Goal: Find specific page/section: Find specific page/section

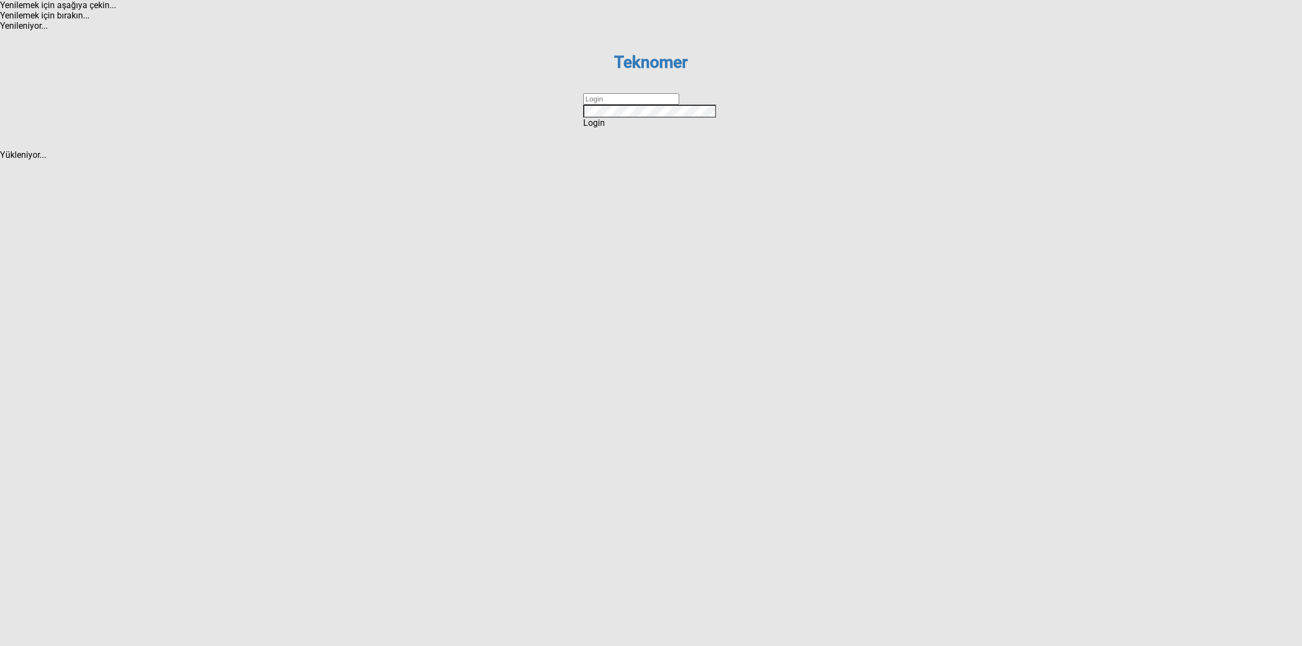
drag, startPoint x: 644, startPoint y: 322, endPoint x: 663, endPoint y: 328, distance: 19.6
click at [644, 105] on input "text" at bounding box center [631, 98] width 96 height 11
type input "DİZEM"
click at [663, 128] on div "Login" at bounding box center [651, 123] width 136 height 10
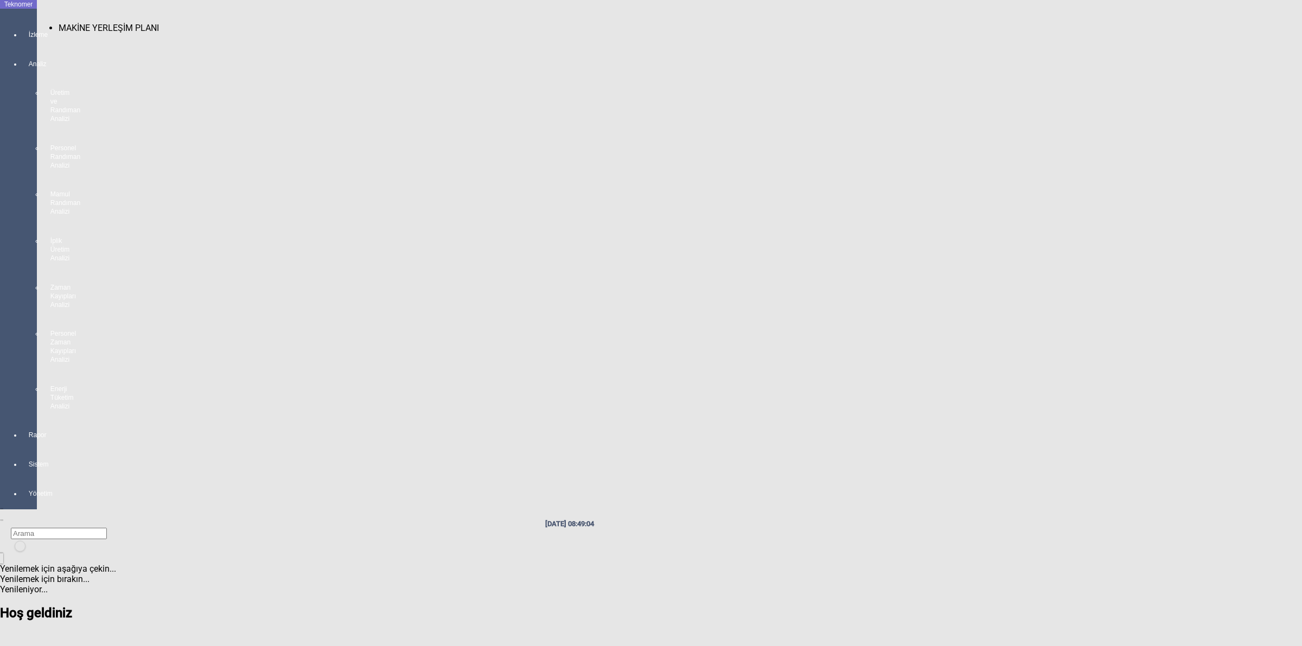
click at [22, 44] on div at bounding box center [29, 44] width 15 height 0
click at [64, 23] on span "MAKİNE YERLEŞİM PLANI" at bounding box center [109, 28] width 100 height 10
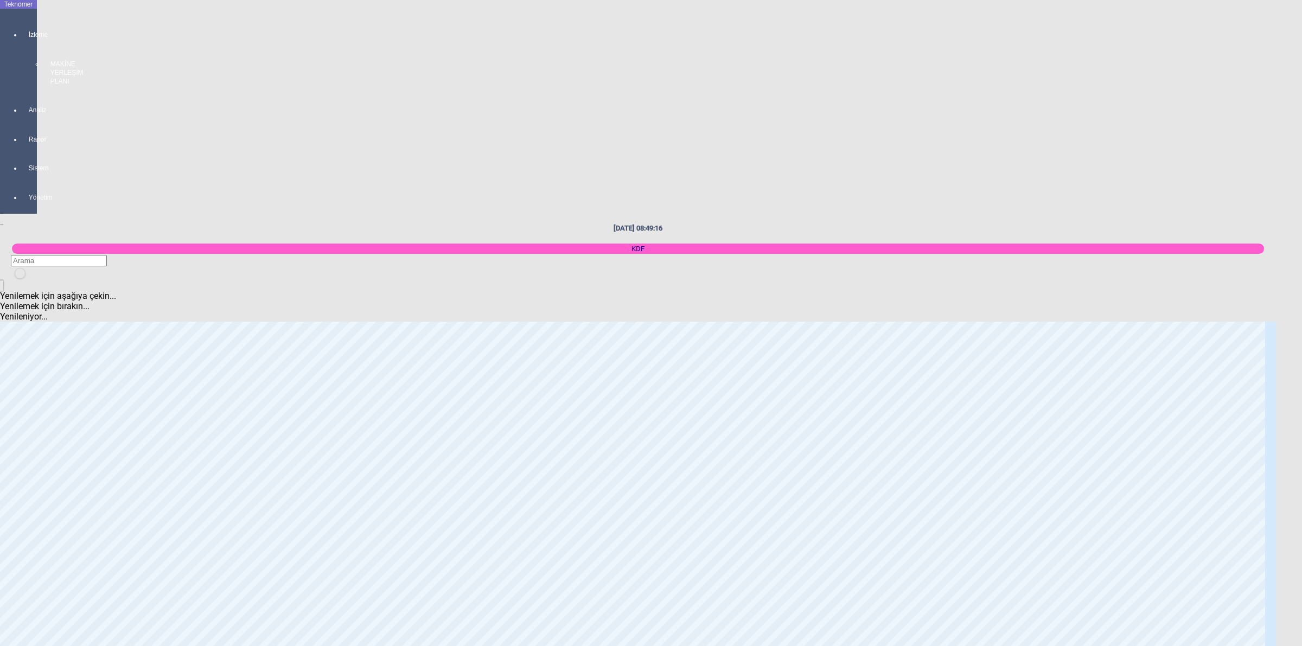
scroll to position [746, 0]
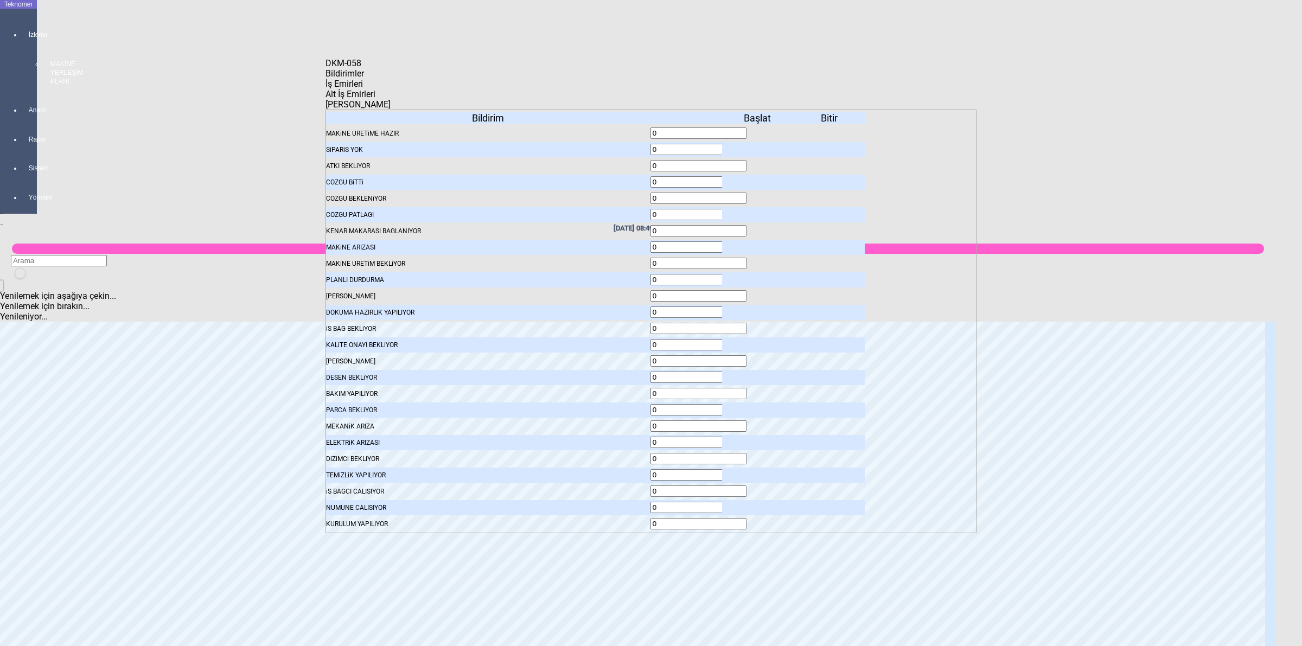
click at [363, 88] on span "İş Emirleri" at bounding box center [343, 84] width 37 height 10
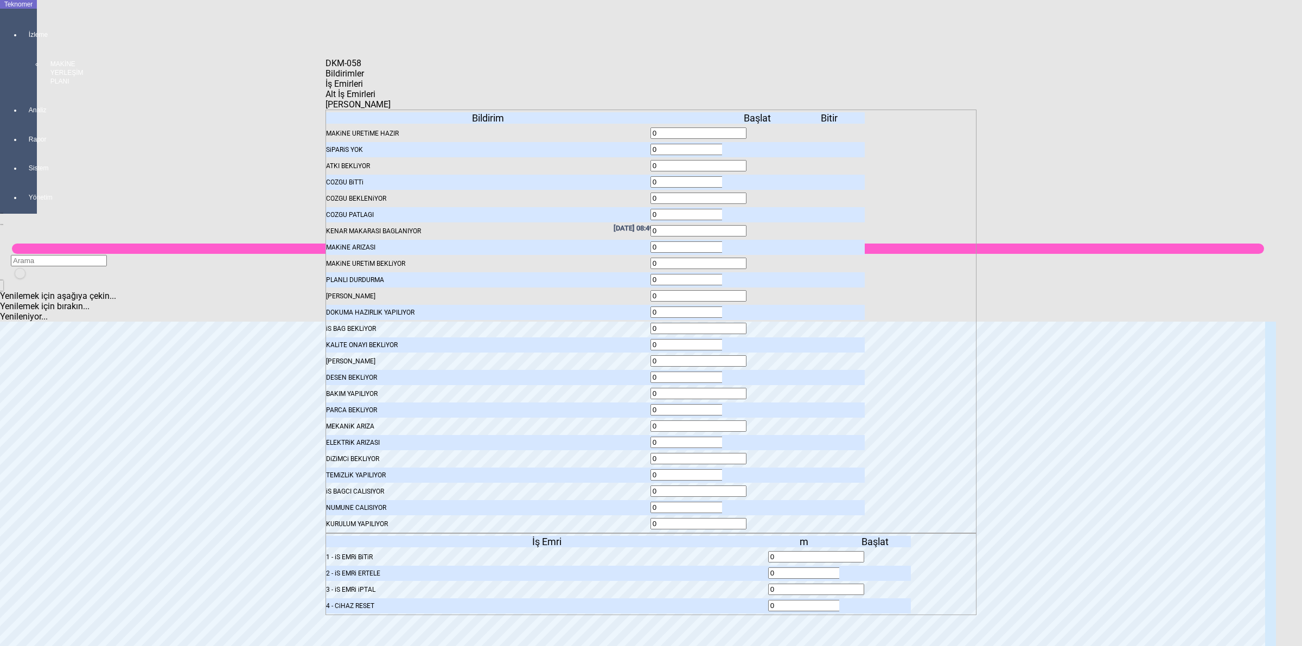
click at [1074, 274] on body "Teknomer İzleme MAKİNE YERLEŞİM PLANI Analiz Rapor Sistem Yönetim [DATE] 08:49:…" at bounding box center [651, 323] width 1302 height 646
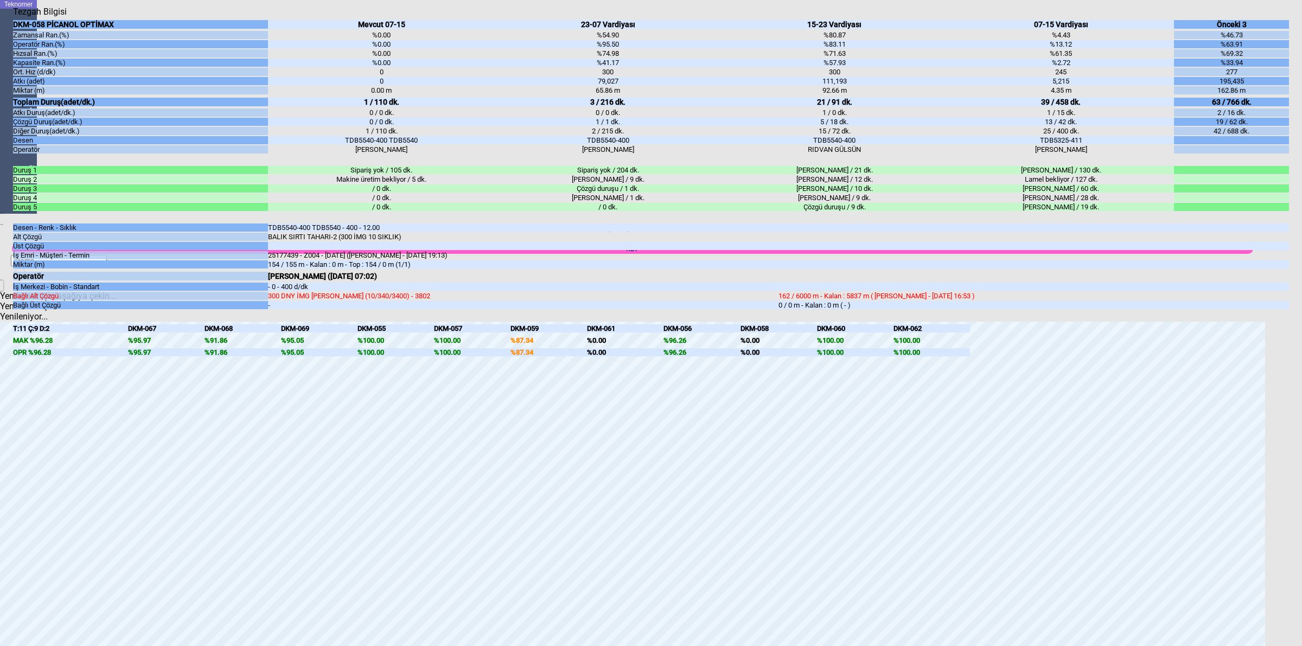
click at [1300, 424] on body "Teknomer İzleme MAKİNE YERLEŞİM PLANI Analiz Rapor Sistem Yönetim [DATE] 08:49:…" at bounding box center [651, 323] width 1302 height 646
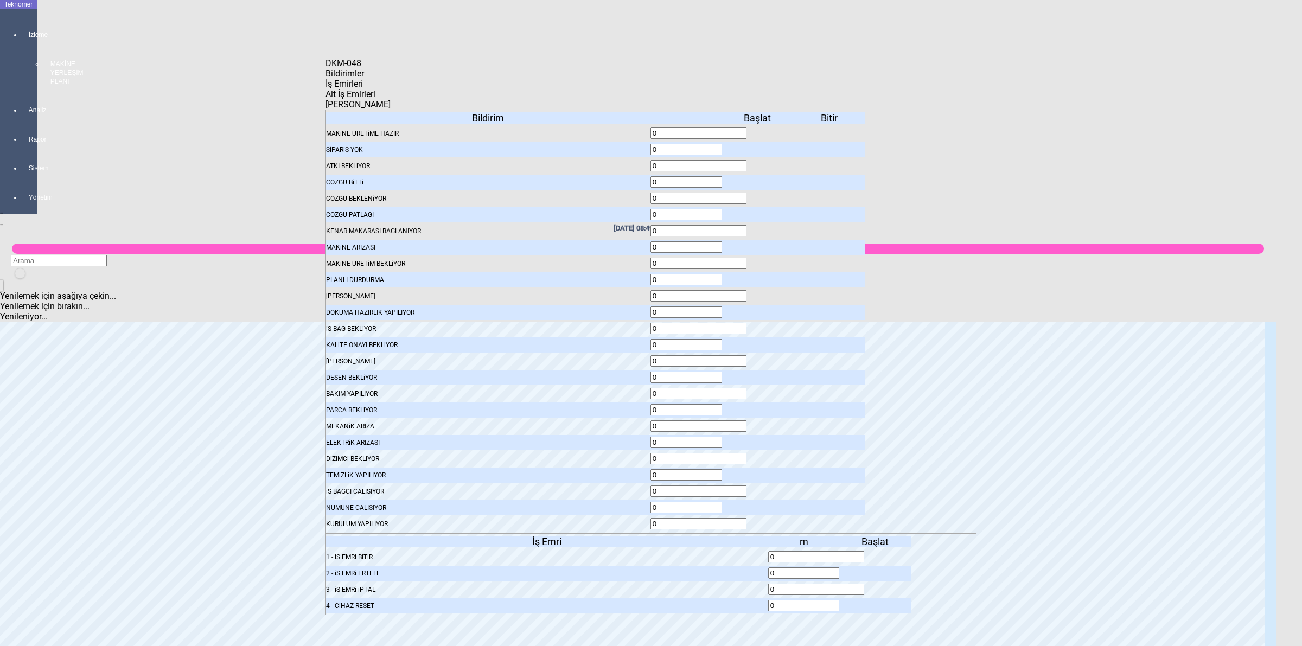
click at [364, 79] on span "Bildirimler" at bounding box center [344, 73] width 39 height 10
click at [758, 146] on icon at bounding box center [758, 150] width 0 height 8
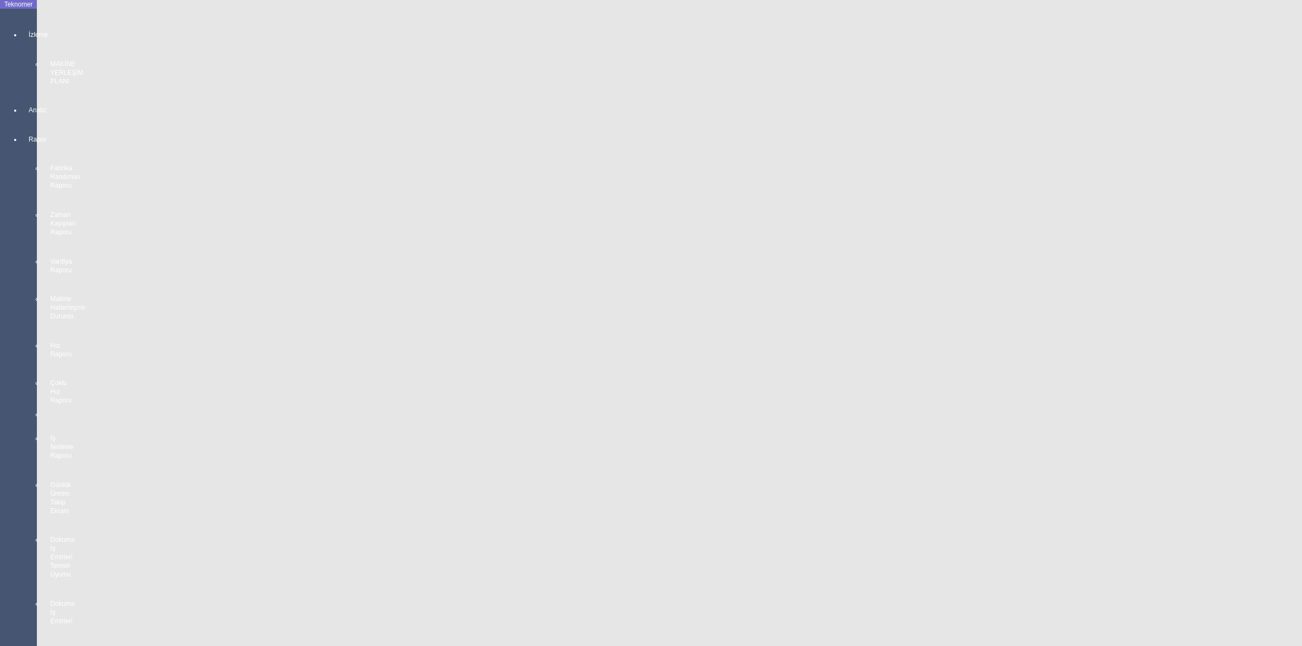
scroll to position [1220, 0]
click at [1263, 281] on body "Teknomer İzleme MAKİNE YERLEŞİM PLANI Analiz Rapor Fabrika Randıman Raporu Zama…" at bounding box center [651, 323] width 1302 height 646
click at [1299, 438] on body "Teknomer İzleme MAKİNE YERLEŞİM PLANI Analiz Rapor Fabrika Randıman Raporu Zama…" at bounding box center [651, 323] width 1302 height 646
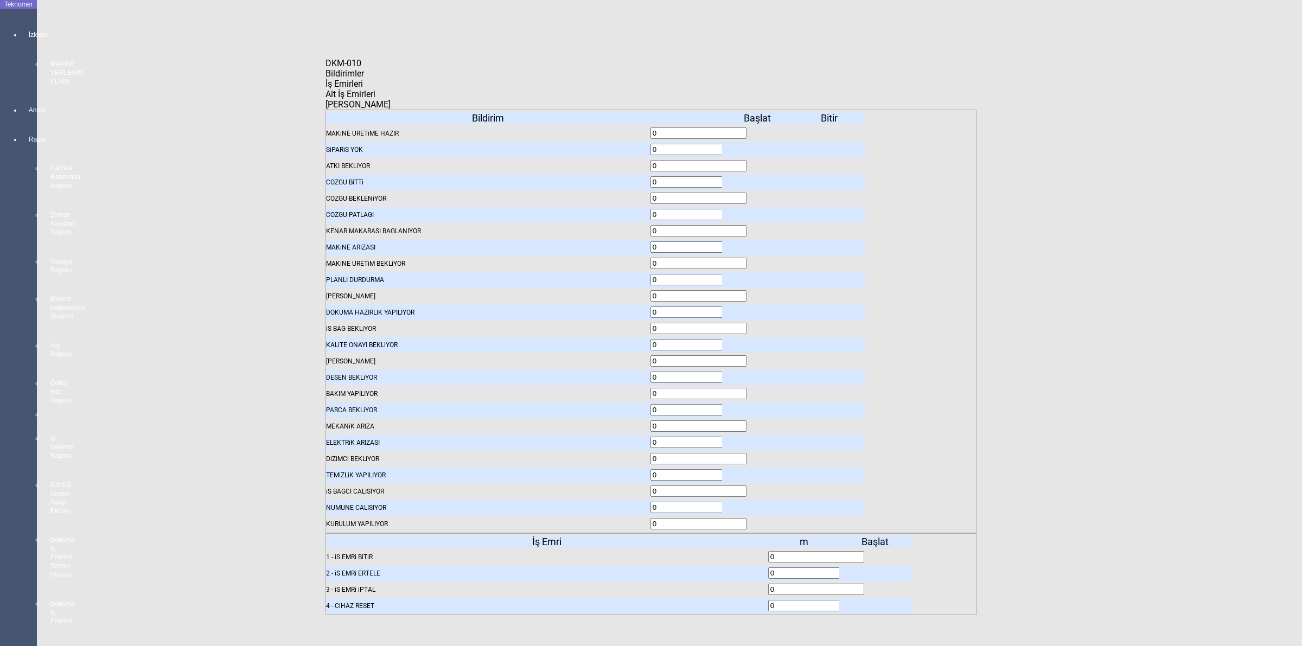
click at [363, 89] on span "İş Emirleri" at bounding box center [343, 84] width 37 height 10
click at [876, 553] on icon at bounding box center [876, 557] width 0 height 8
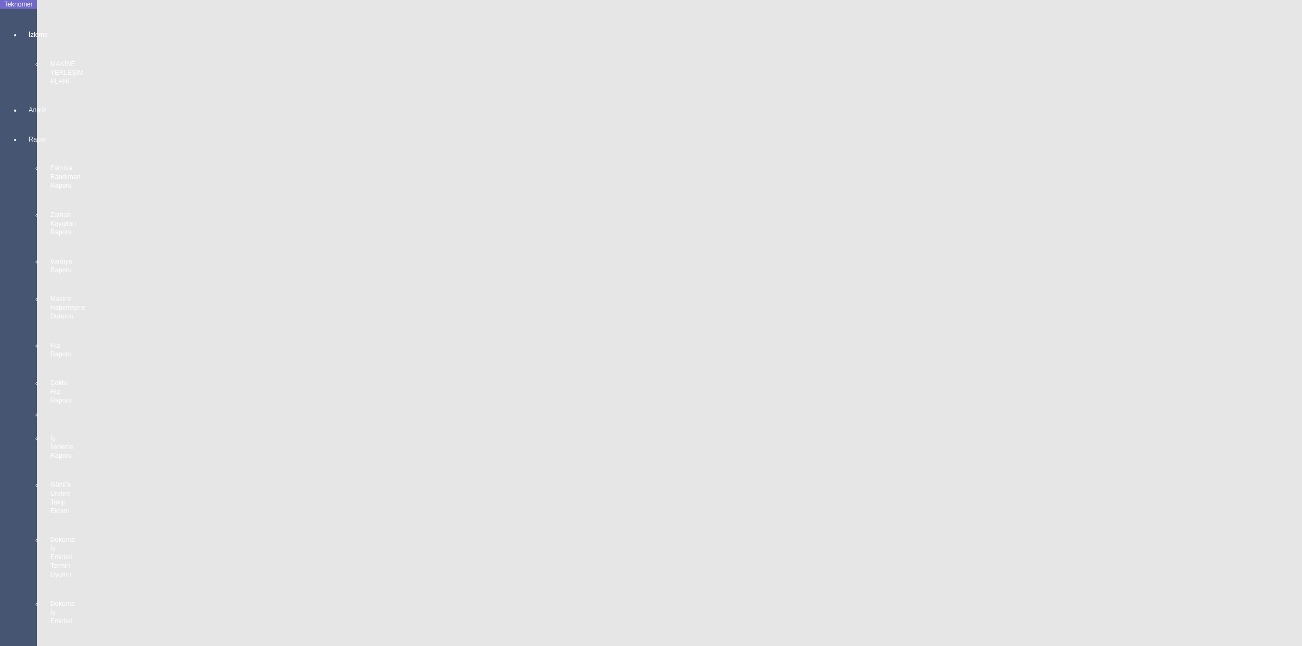
scroll to position [1491, 0]
click at [1300, 429] on body "Teknomer İzleme MAKİNE YERLEŞİM PLANI Analiz Rapor Fabrika Randıman Raporu Zama…" at bounding box center [651, 323] width 1302 height 646
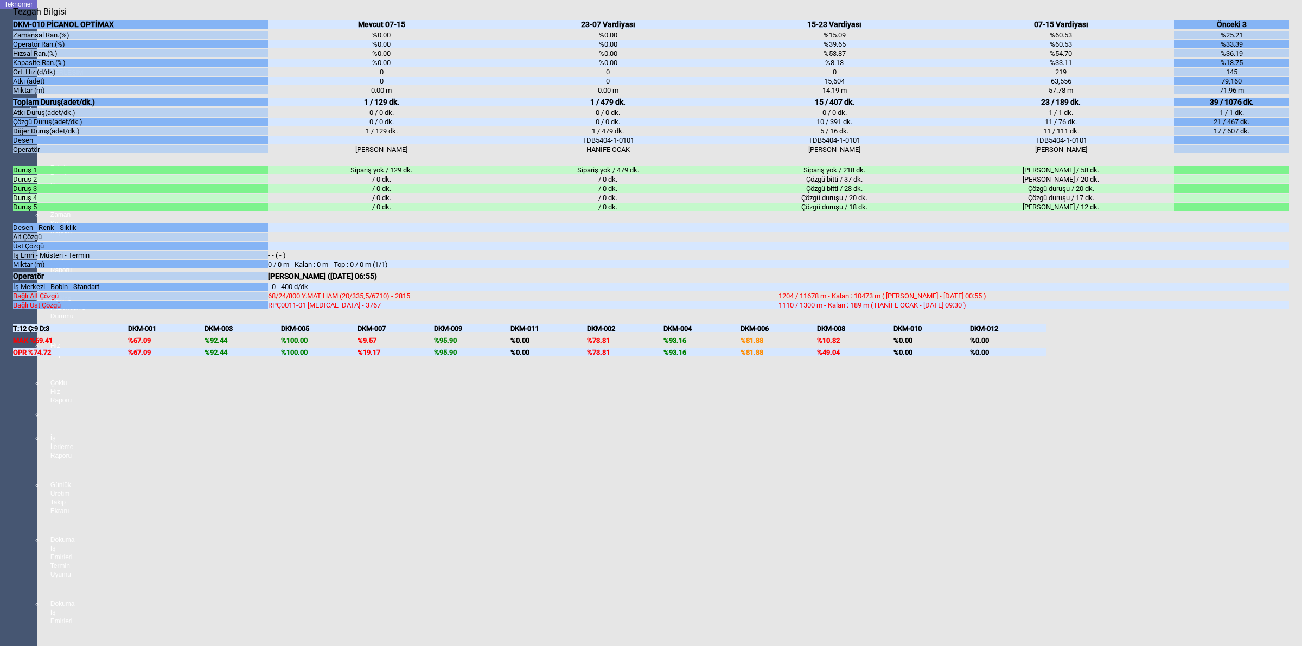
click at [1300, 69] on body "Teknomer İzleme MAKİNE YERLEŞİM PLANI Analiz Rapor Fabrika Randıman Raporu Zama…" at bounding box center [651, 323] width 1302 height 646
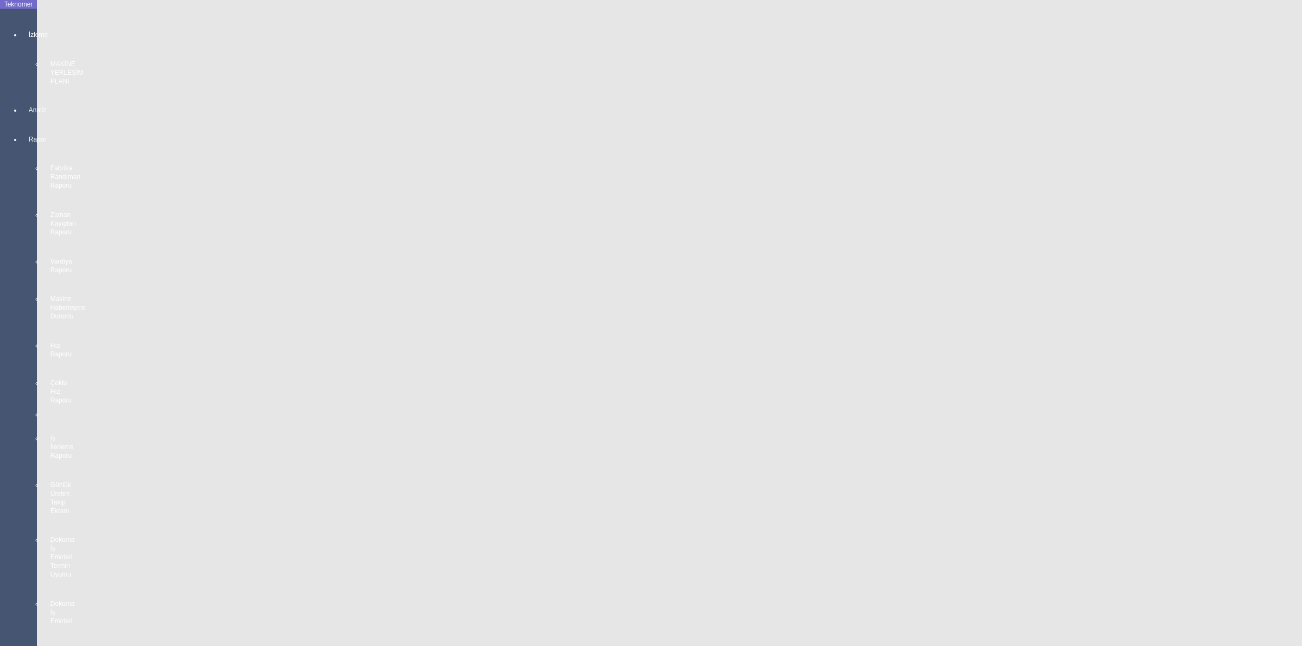
scroll to position [1197, 0]
click at [1300, 487] on body "Teknomer İzleme MAKİNE YERLEŞİM PLANI Analiz Rapor Fabrika Randıman Raporu Zama…" at bounding box center [651, 323] width 1302 height 646
click at [1101, 251] on body "Teknomer İzleme MAKİNE YERLEŞİM PLANI Analiz Rapor Fabrika Randıman Raporu Zama…" at bounding box center [651, 323] width 1302 height 646
click at [1300, 316] on body "Teknomer İzleme MAKİNE YERLEŞİM PLANI Analiz Rapor Fabrika Randıman Raporu Zama…" at bounding box center [651, 323] width 1302 height 646
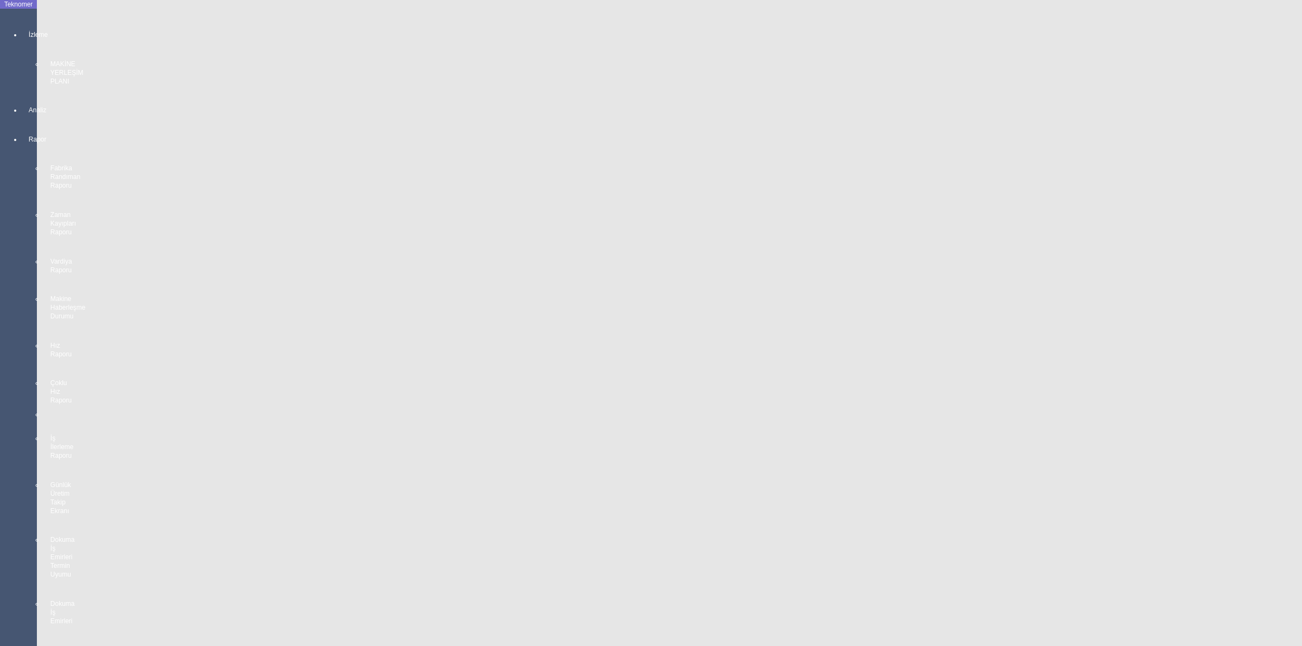
scroll to position [1424, 0]
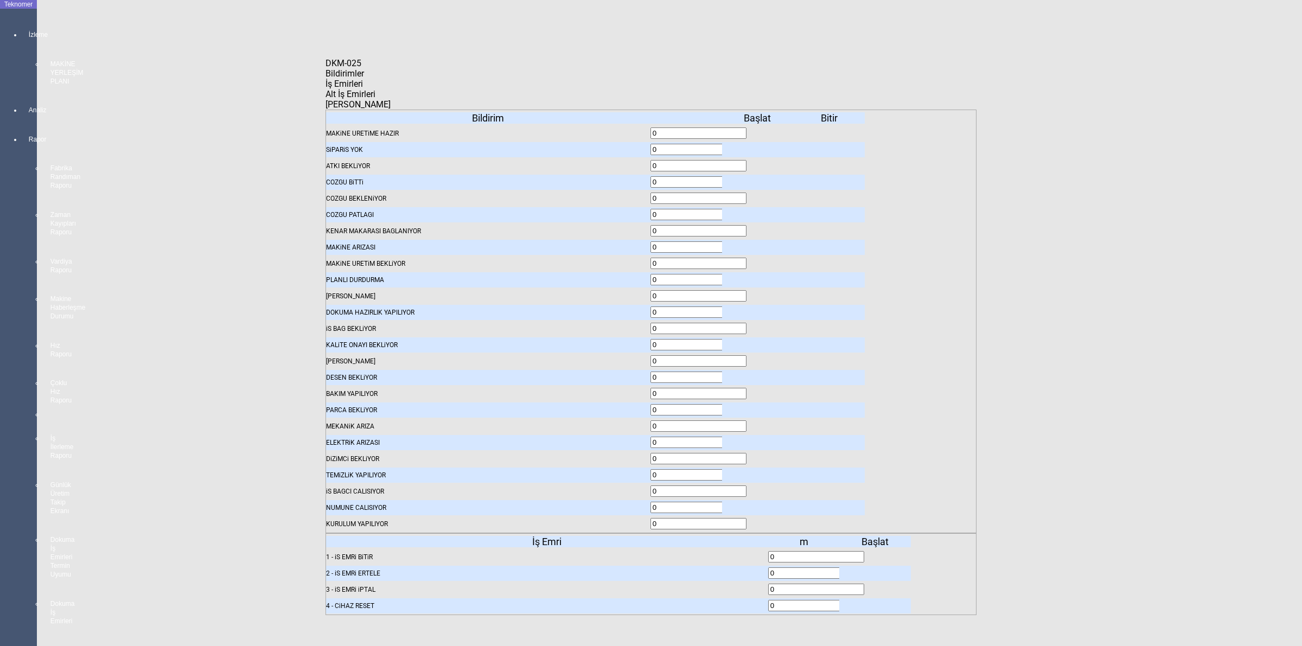
click at [364, 79] on span "Bildirimler" at bounding box center [344, 73] width 39 height 10
click at [758, 195] on icon at bounding box center [758, 199] width 0 height 8
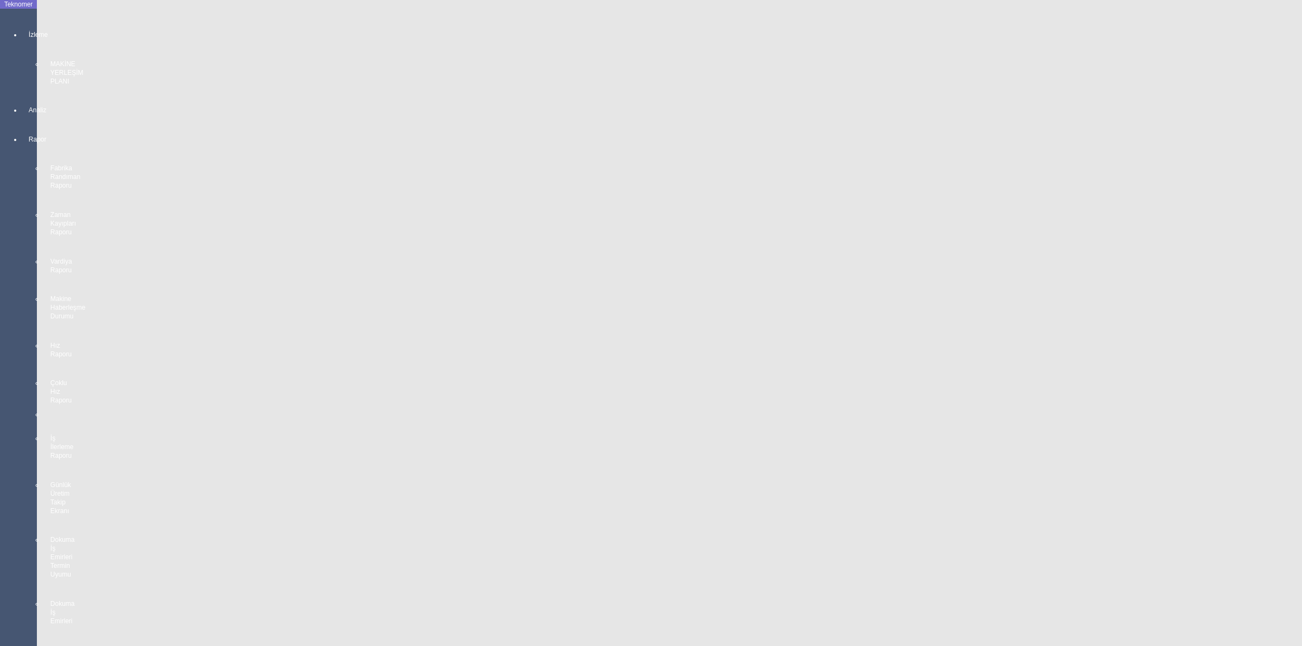
scroll to position [1559, 0]
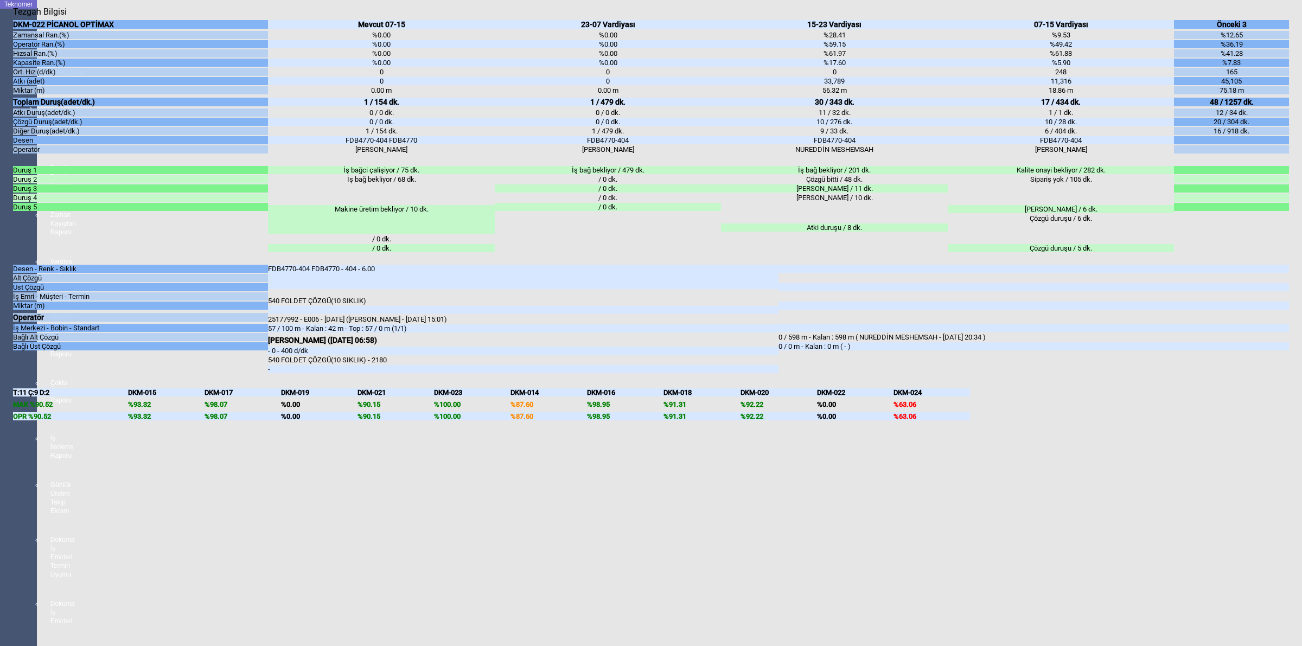
click at [1300, 324] on body "Teknomer İzleme MAKİNE YERLEŞİM PLANI Analiz Rapor Fabrika Randıman Raporu Zama…" at bounding box center [651, 323] width 1302 height 646
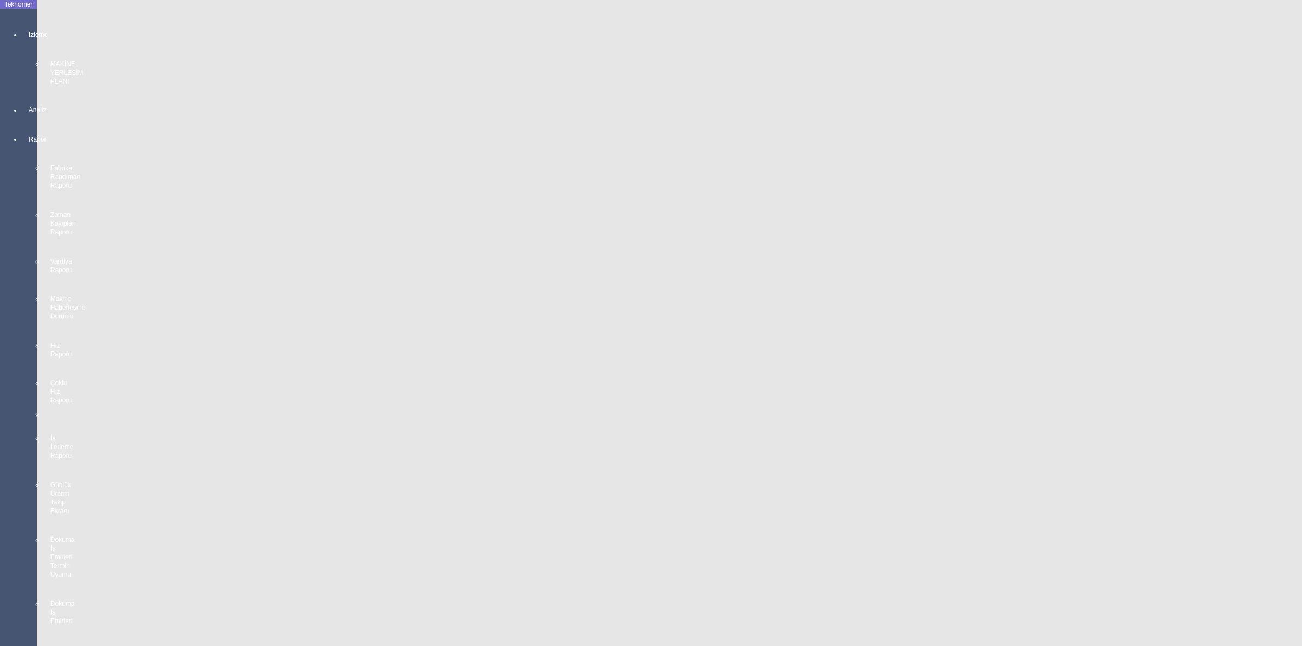
scroll to position [1830, 0]
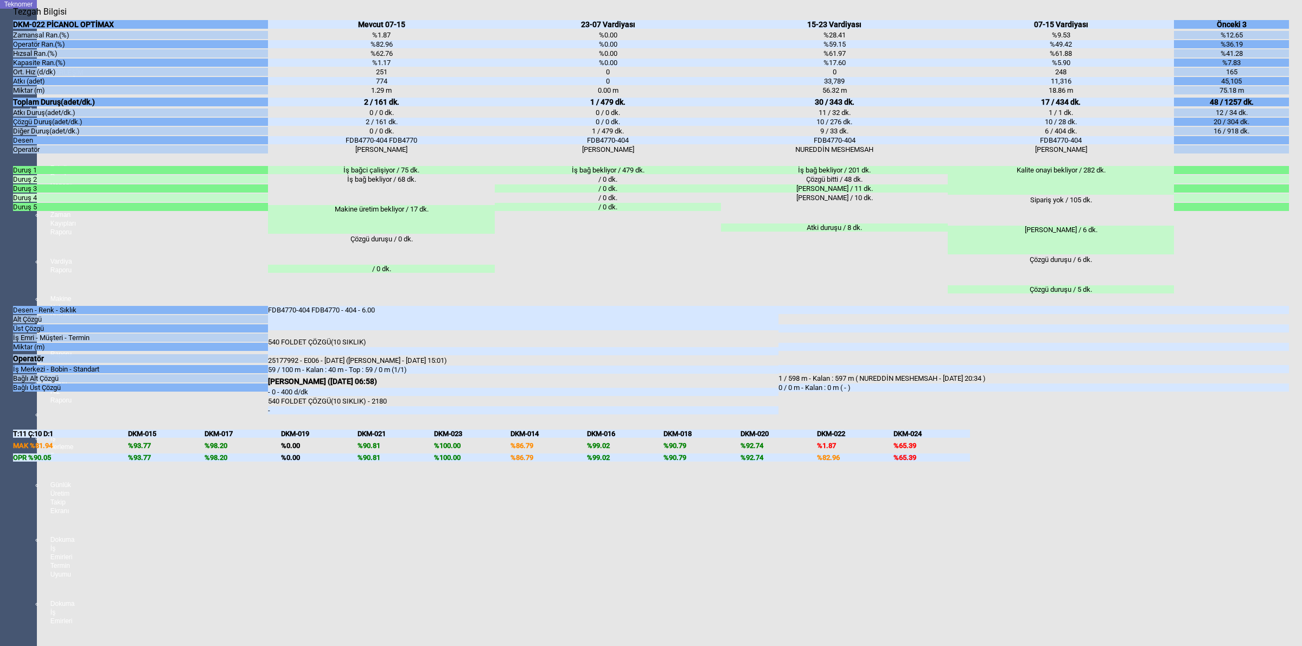
click at [1300, 263] on body "Teknomer İzleme MAKİNE YERLEŞİM PLANI Analiz Rapor Fabrika Randıman Raporu Zama…" at bounding box center [651, 323] width 1302 height 646
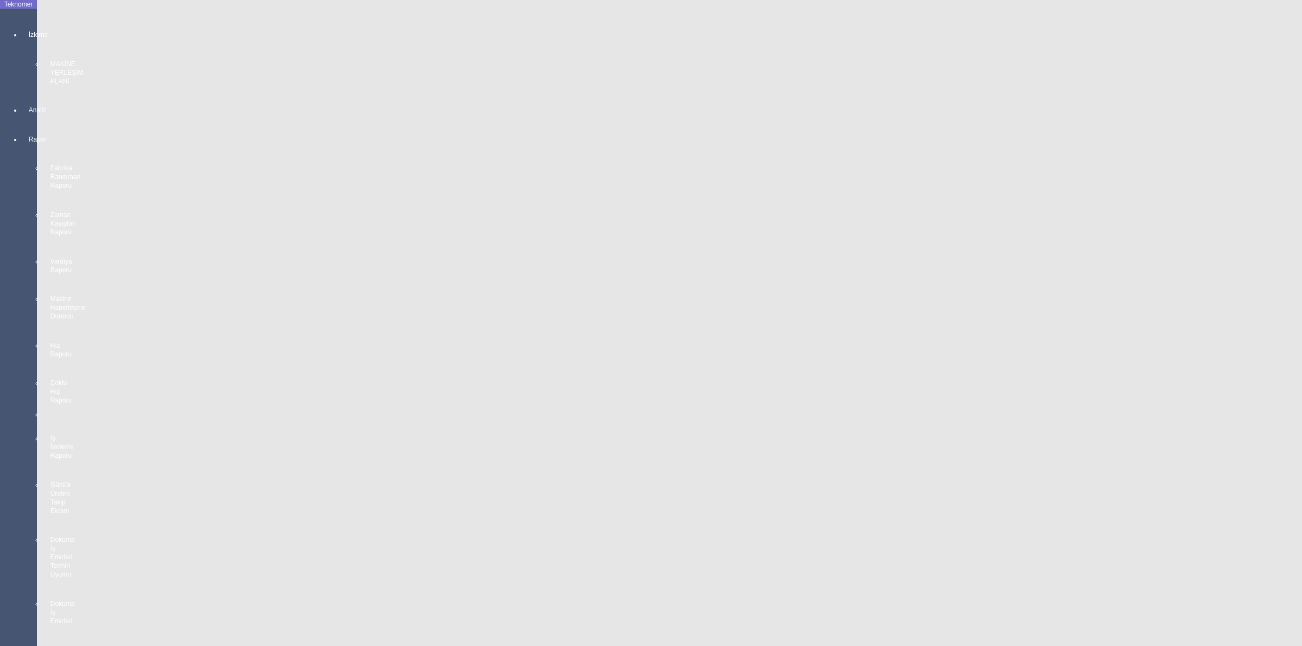
scroll to position [813, 0]
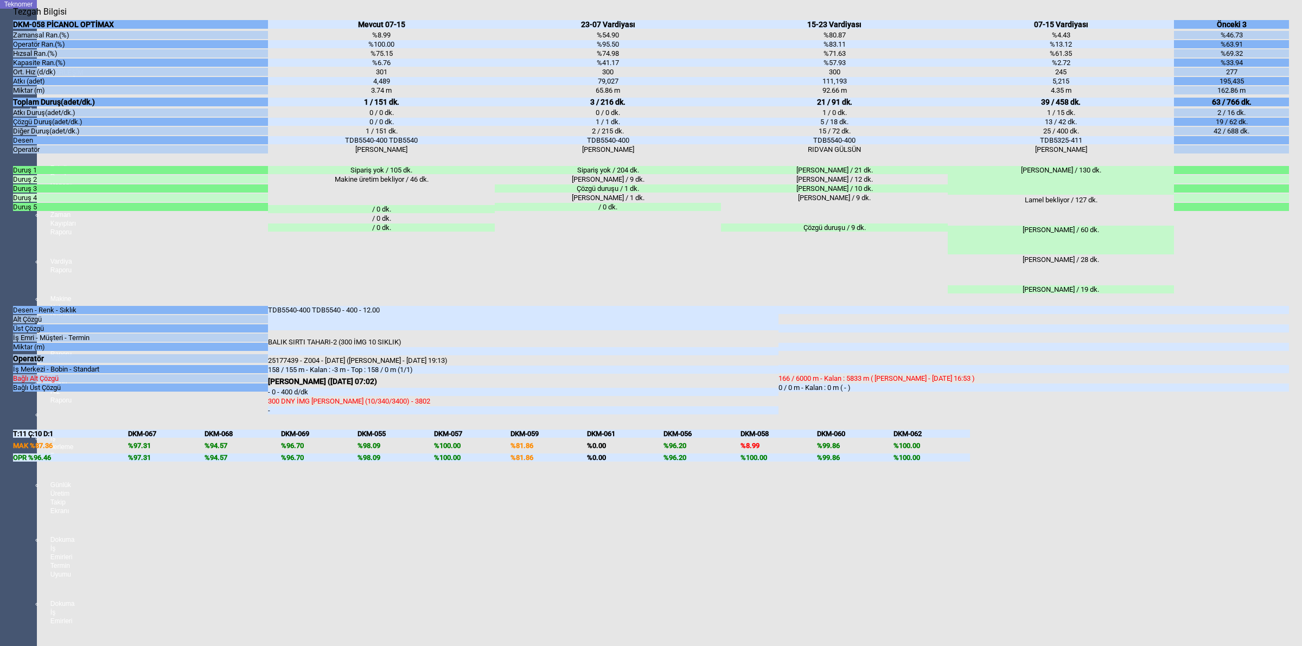
click at [1291, 361] on body "Teknomer İzleme MAKİNE YERLEŞİM PLANI Analiz Rapor Fabrika Randıman Raporu Zama…" at bounding box center [651, 323] width 1302 height 646
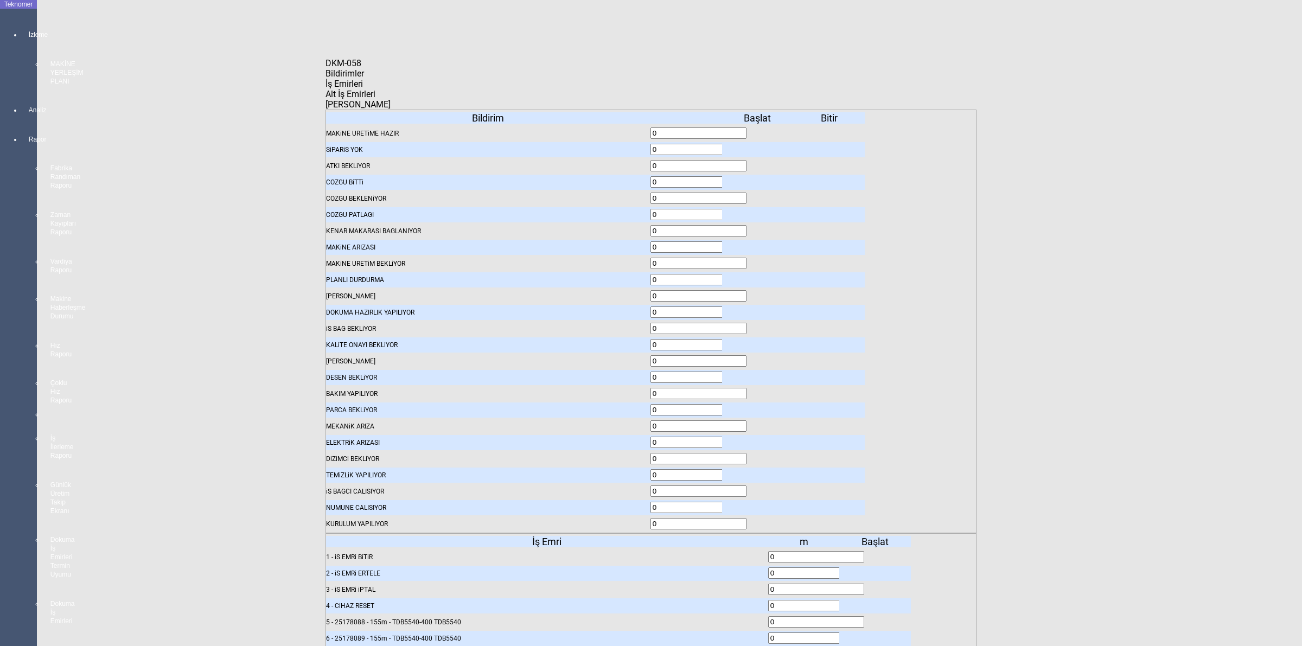
click at [445, 110] on div "Bildirim MAKiNE URETiME HAZIR SiPARiS [PERSON_NAME] BEKLiYOR COZGU BiTTi COZGU …" at bounding box center [650, 322] width 651 height 424
click at [363, 89] on span "İş Emirleri" at bounding box center [343, 84] width 37 height 10
click at [1030, 252] on body "Teknomer İzleme MAKİNE YERLEŞİM PLANI Analiz Rapor Fabrika Randıman Raporu Zama…" at bounding box center [651, 323] width 1302 height 646
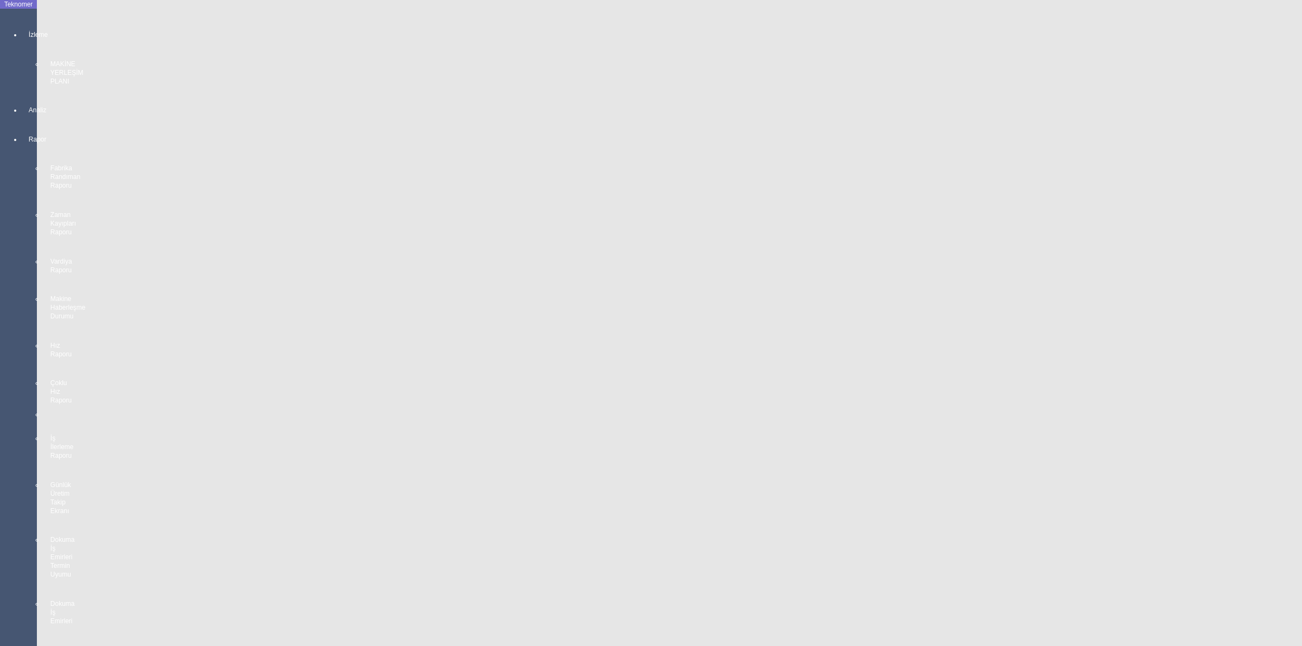
scroll to position [1017, 0]
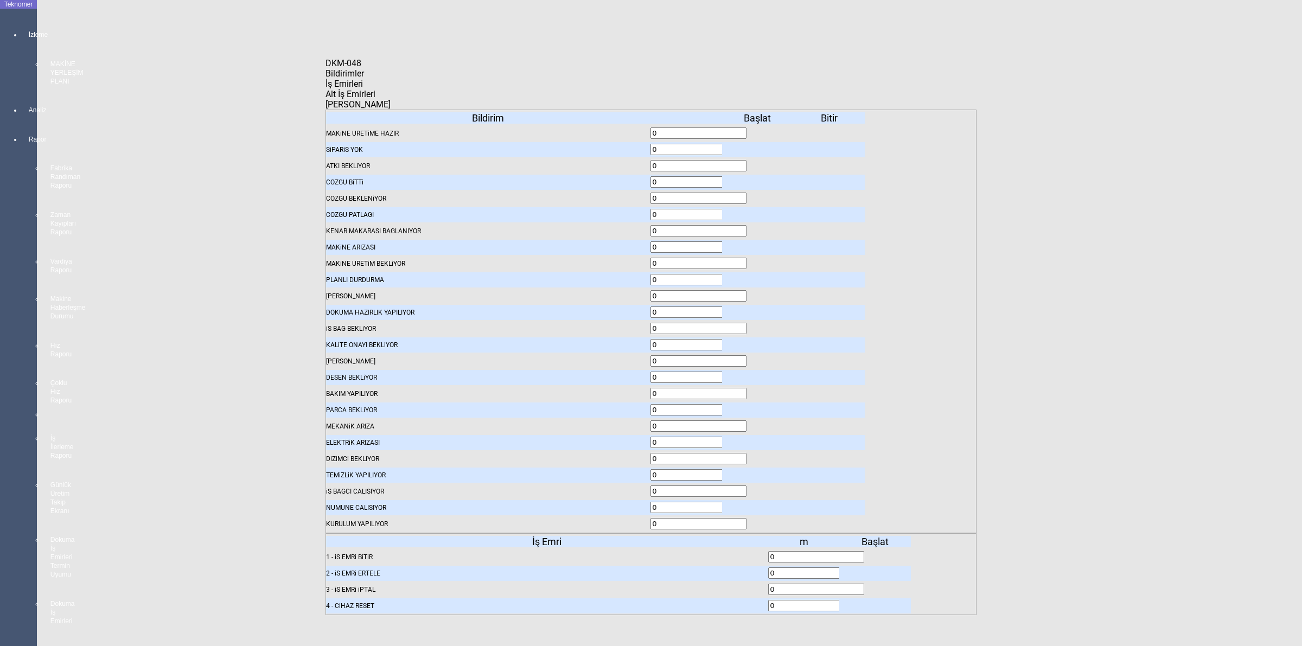
click at [876, 553] on icon at bounding box center [876, 557] width 0 height 8
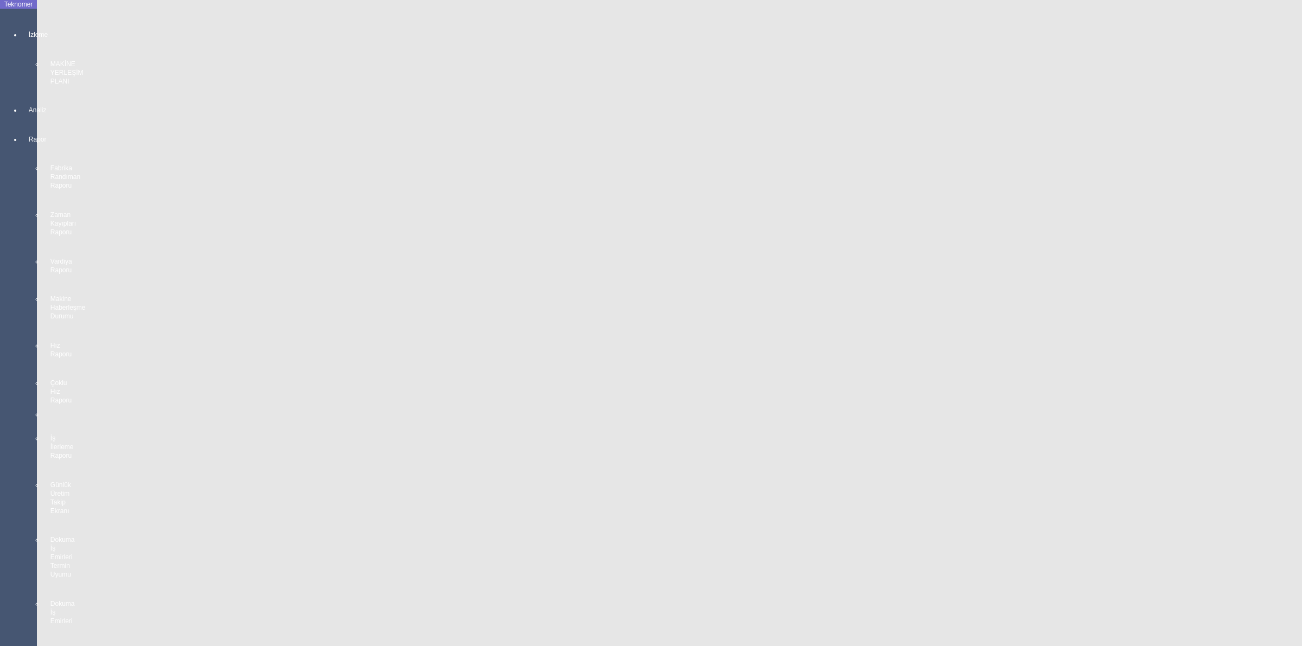
scroll to position [0, 0]
